Goal: Go to known website: Access a specific website the user already knows

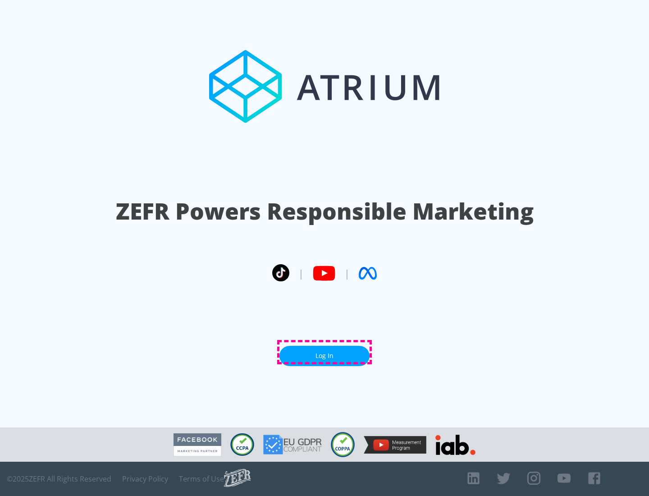
click at [325, 352] on link "Log In" at bounding box center [325, 356] width 90 height 20
